Goal: Information Seeking & Learning: Learn about a topic

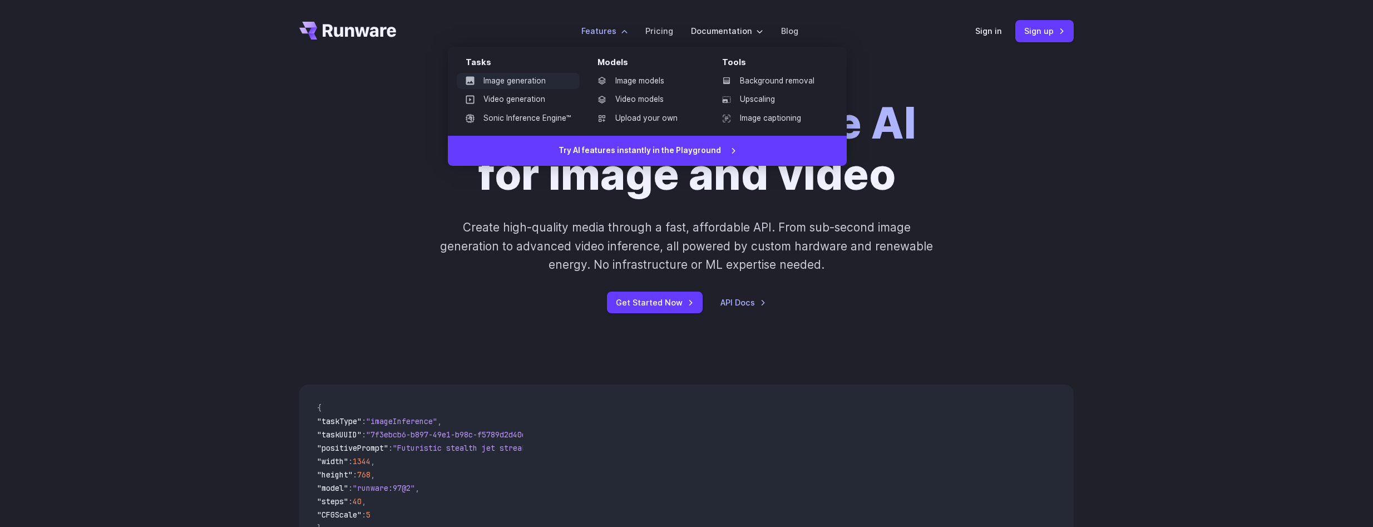
click at [513, 80] on link "Image generation" at bounding box center [518, 81] width 123 height 17
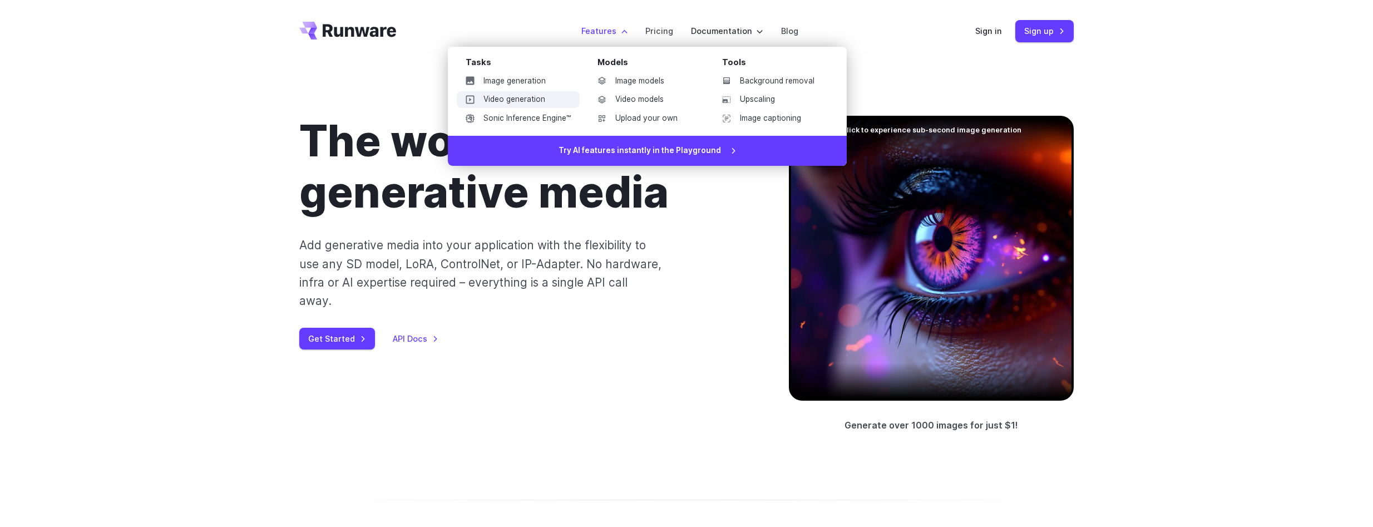
click at [542, 95] on link "Video generation" at bounding box center [518, 99] width 123 height 17
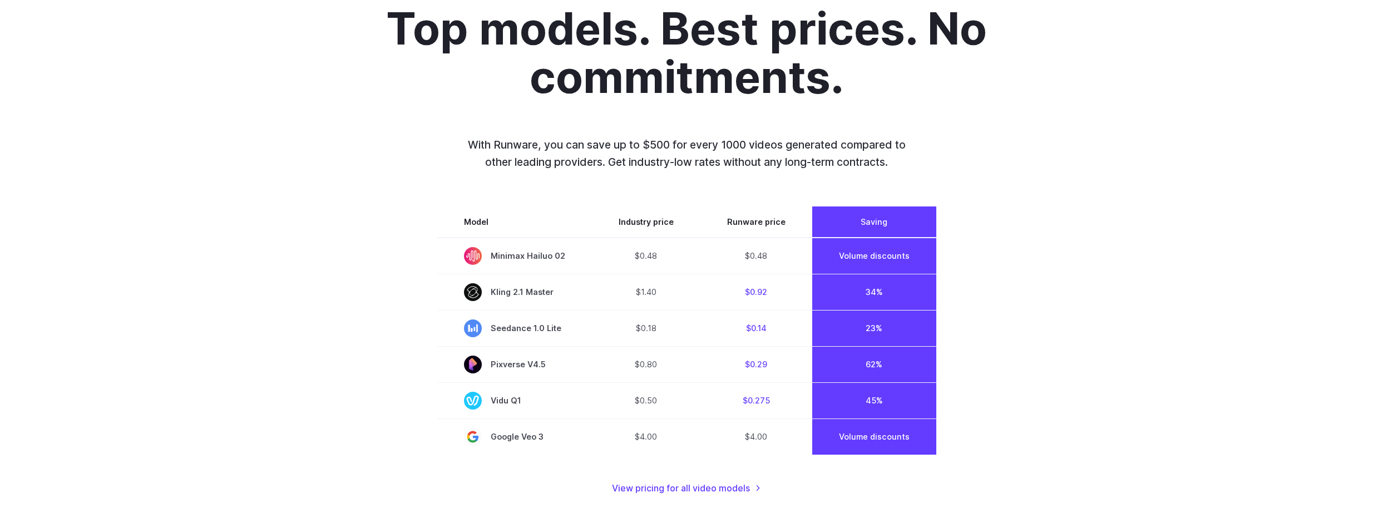
scroll to position [857, 0]
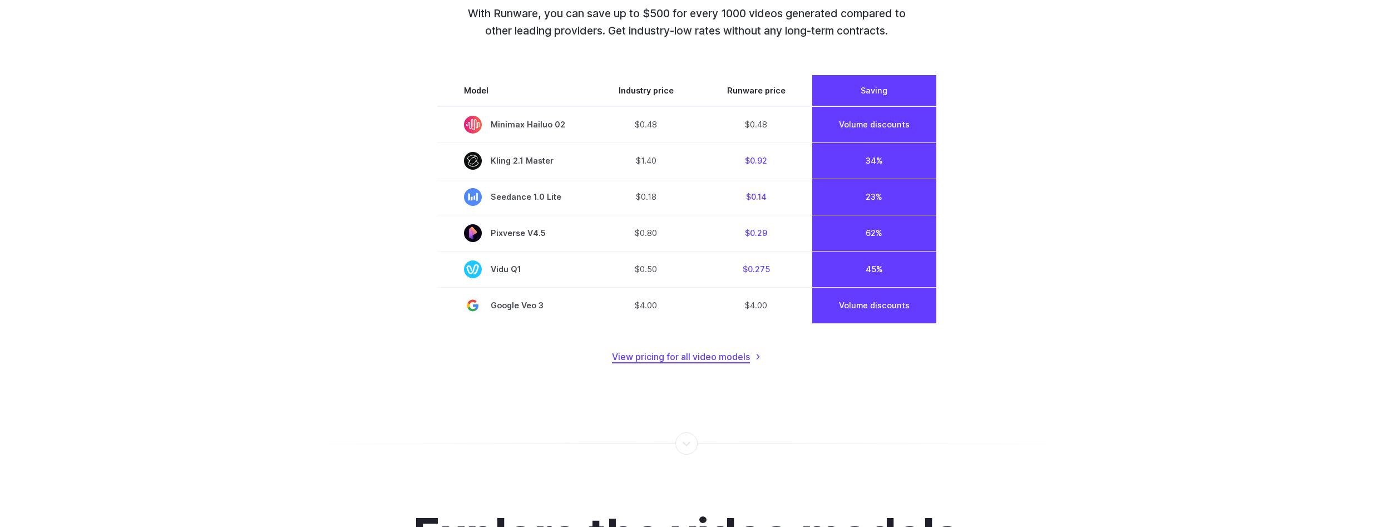
click at [640, 359] on link "View pricing for all video models" at bounding box center [686, 357] width 149 height 14
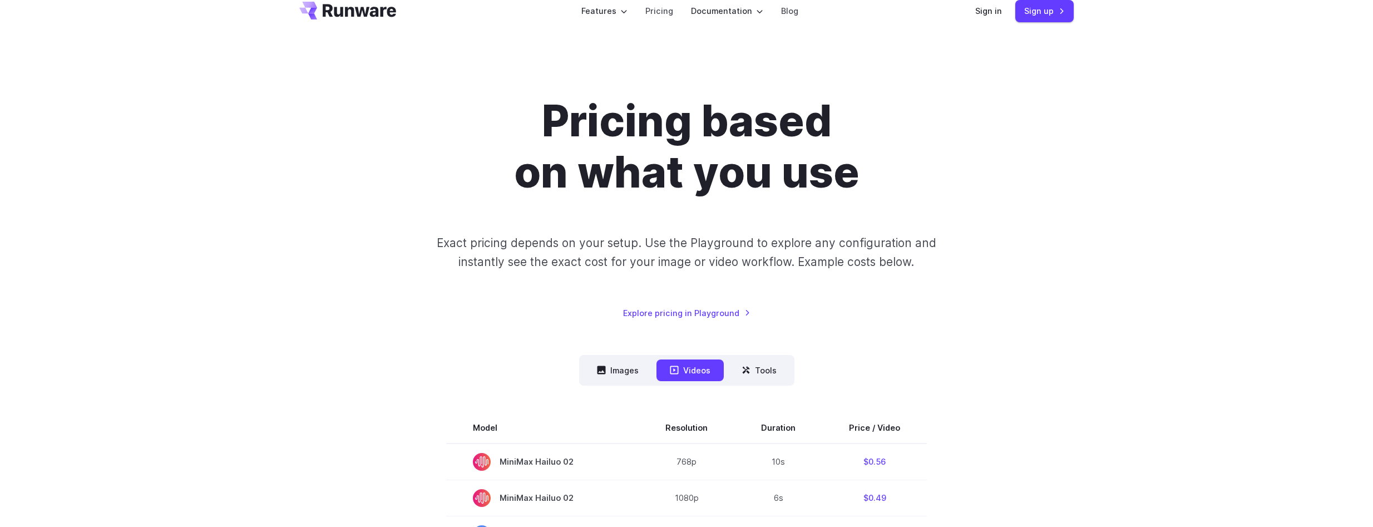
scroll to position [19, 0]
click at [600, 373] on icon at bounding box center [601, 371] width 9 height 9
click at [626, 367] on button "Images" at bounding box center [618, 372] width 68 height 22
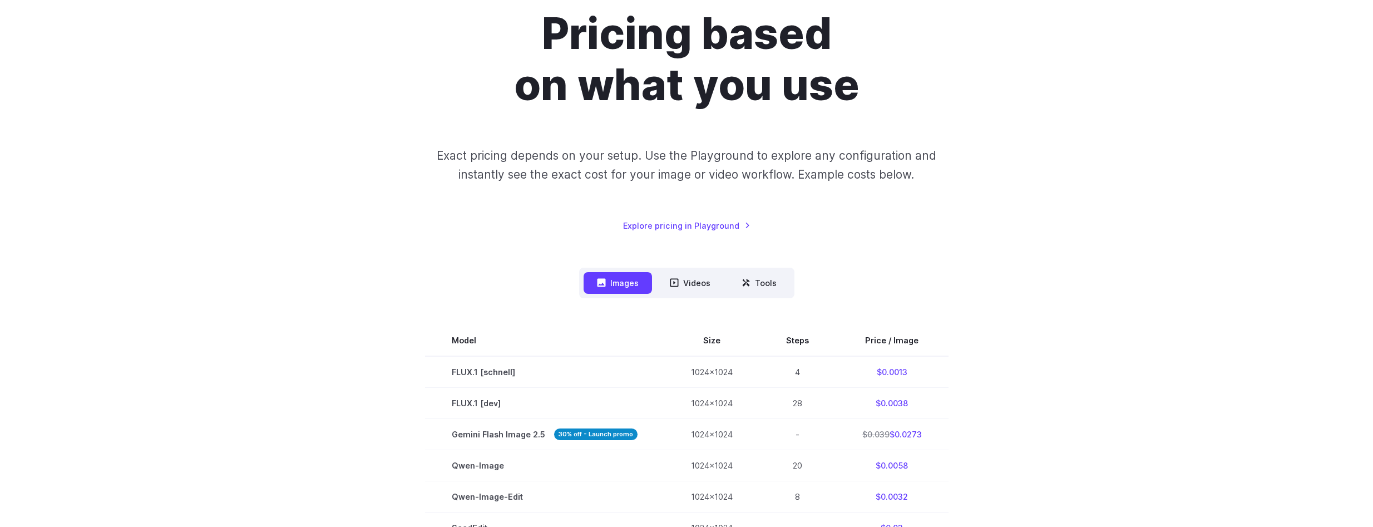
scroll to position [0, 0]
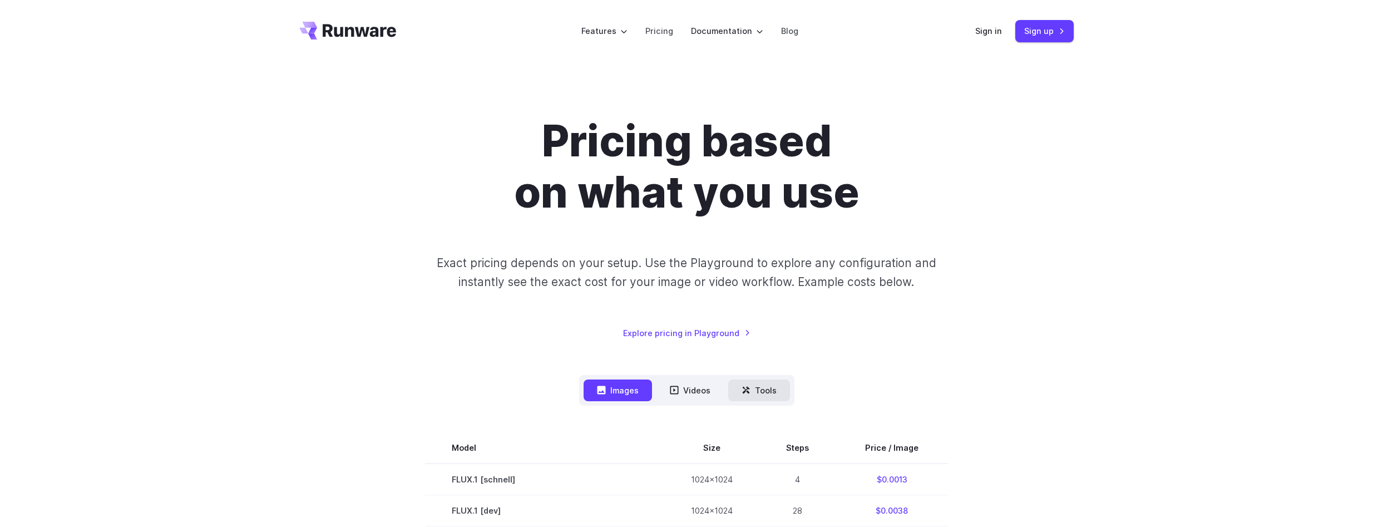
click at [762, 393] on button "Tools" at bounding box center [759, 390] width 62 height 22
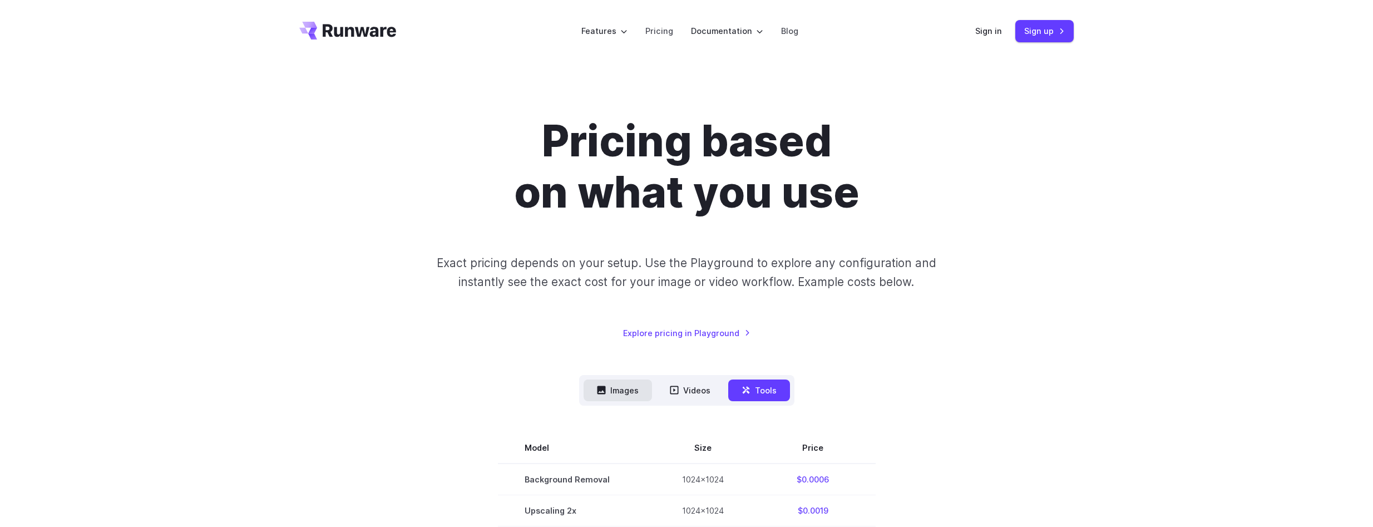
click at [624, 387] on button "Images" at bounding box center [618, 390] width 68 height 22
